Goal: Task Accomplishment & Management: Manage account settings

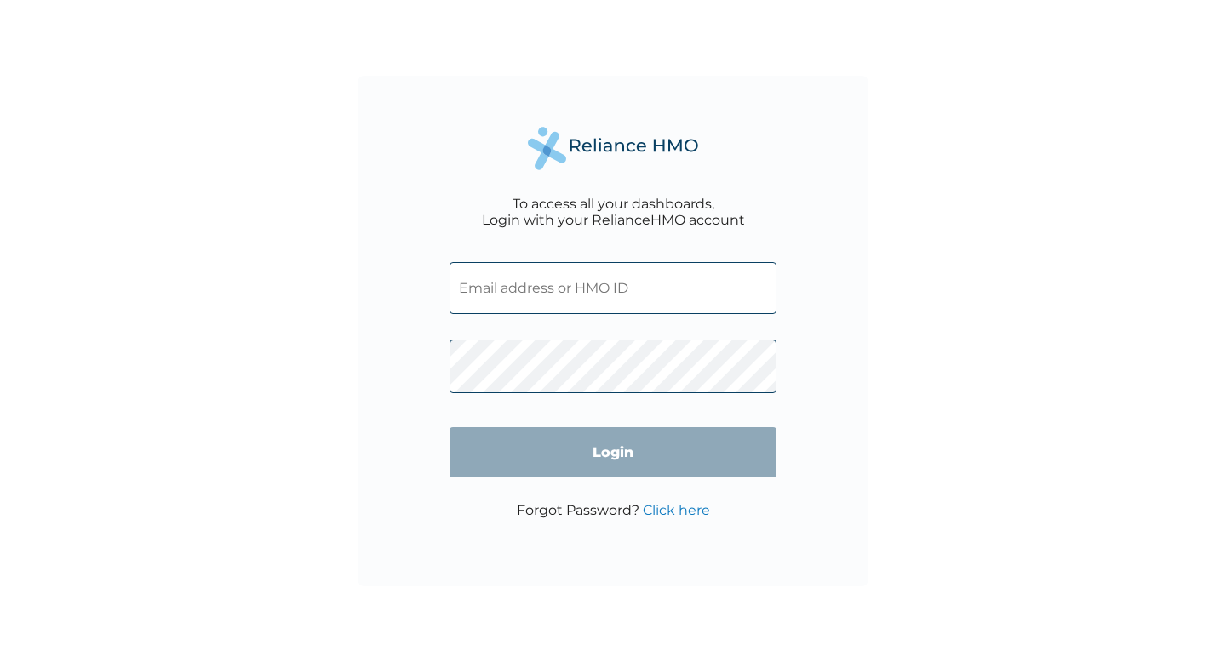
click at [522, 283] on input "text" at bounding box center [612, 288] width 327 height 52
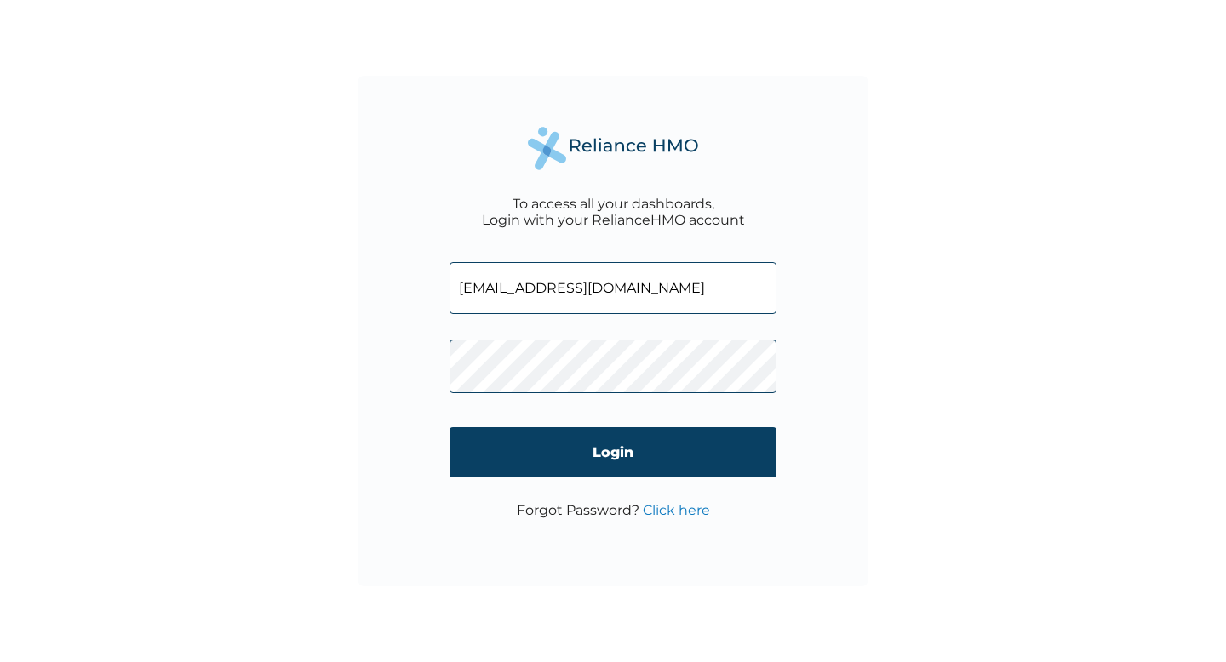
type input "[EMAIL_ADDRESS][DOMAIN_NAME]"
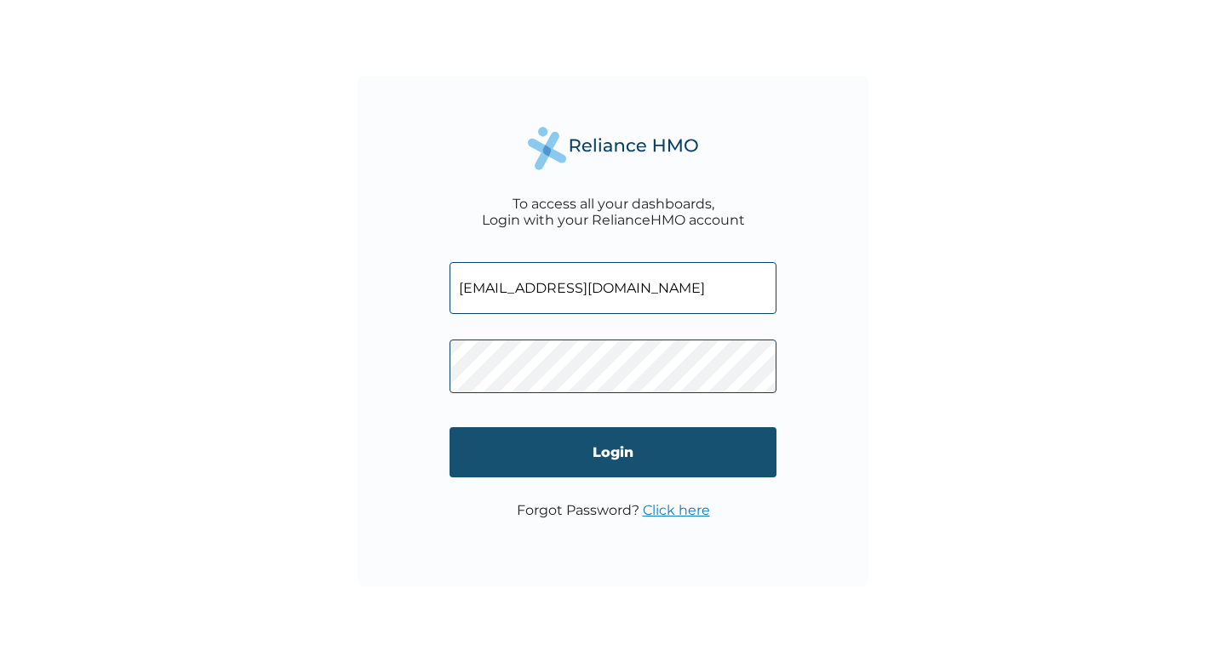
click at [574, 460] on input "Login" at bounding box center [612, 452] width 327 height 50
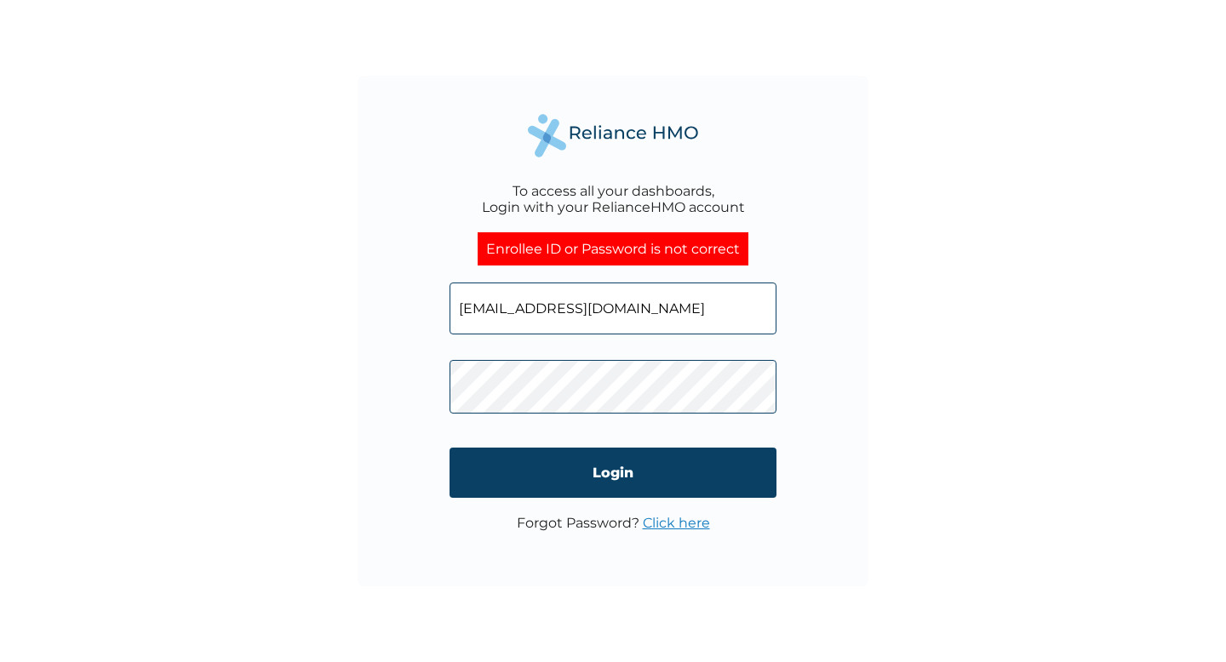
click at [675, 345] on span at bounding box center [612, 382] width 327 height 79
click at [590, 323] on input "[EMAIL_ADDRESS][DOMAIN_NAME]" at bounding box center [612, 309] width 327 height 52
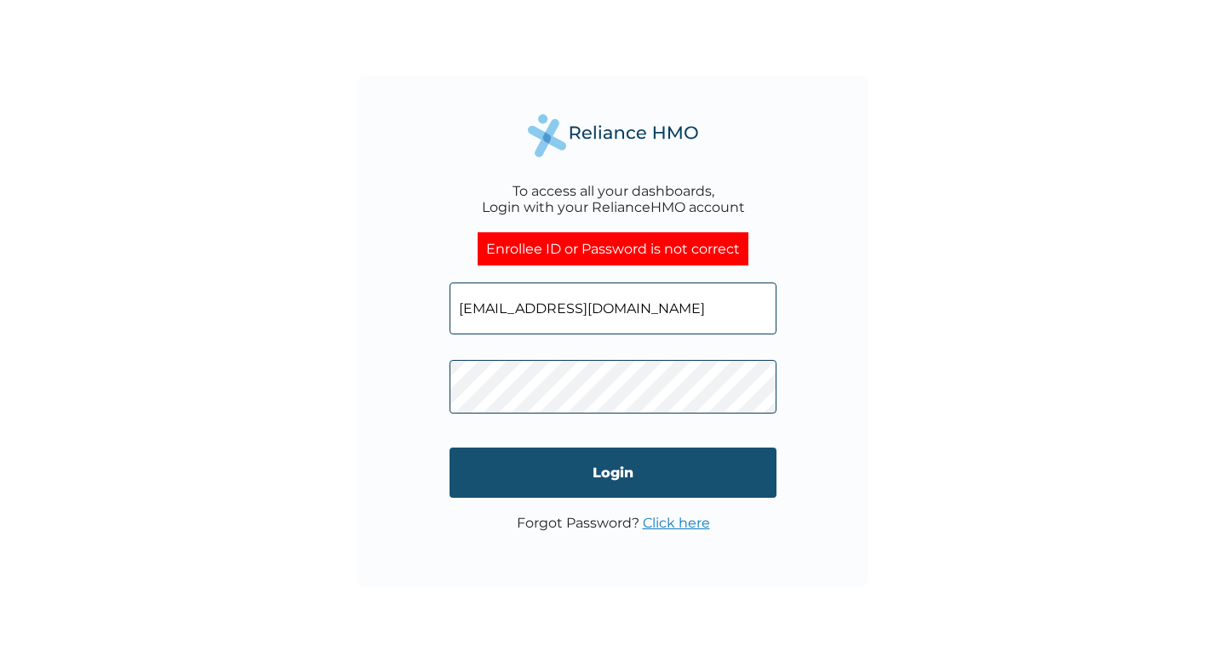
click at [582, 488] on input "Login" at bounding box center [612, 473] width 327 height 50
